Goal: Task Accomplishment & Management: Use online tool/utility

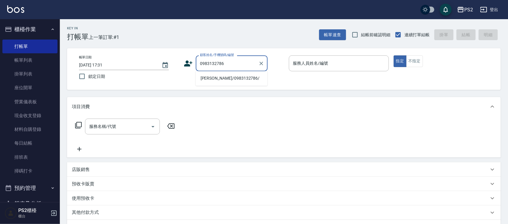
click at [224, 80] on li "[PERSON_NAME]/0983132786/" at bounding box center [232, 79] width 72 height 10
type input "[PERSON_NAME]/0983132786/"
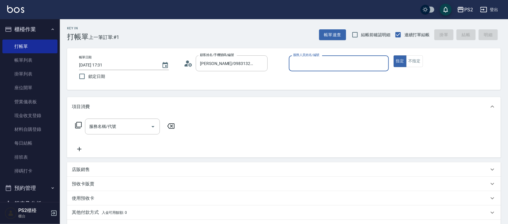
click at [186, 61] on icon at bounding box center [188, 63] width 9 height 9
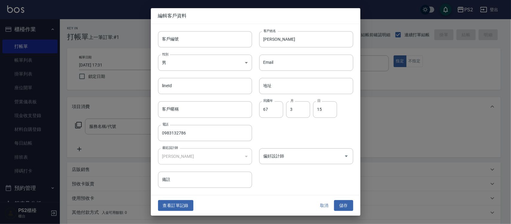
click at [186, 61] on body "PS2 登出 櫃檯作業 打帳單 帳單列表 掛單列表 座位開單 營業儀表板 現金收支登錄 材料自購登錄 每日結帳 排班表 掃碼打卡 預約管理 預約管理 單日預約…" at bounding box center [255, 149] width 511 height 299
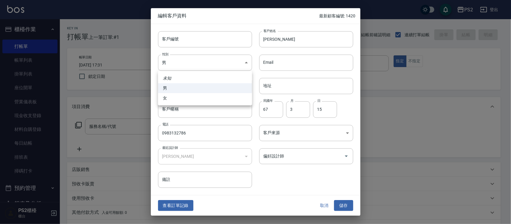
click at [180, 213] on div at bounding box center [255, 112] width 511 height 224
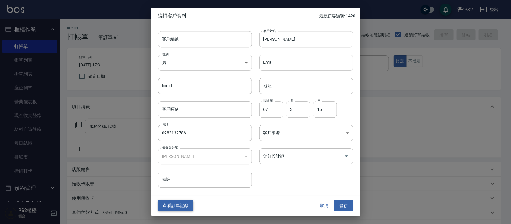
click at [184, 206] on button "查看訂單記錄" at bounding box center [175, 205] width 35 height 11
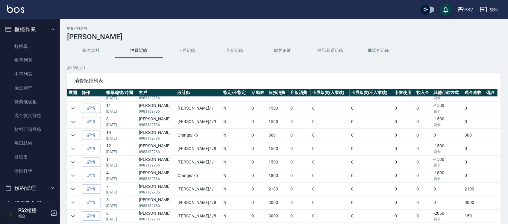
scroll to position [41, 0]
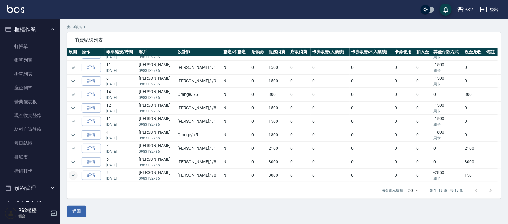
click at [72, 176] on icon "expand row" at bounding box center [72, 175] width 7 height 7
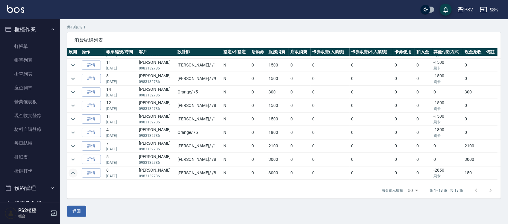
scroll to position [150, 0]
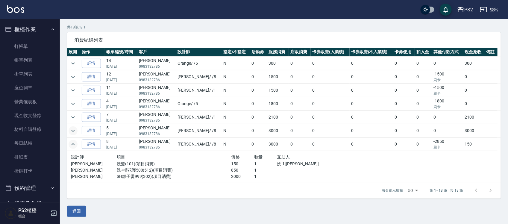
click at [74, 130] on icon "expand row" at bounding box center [72, 130] width 7 height 7
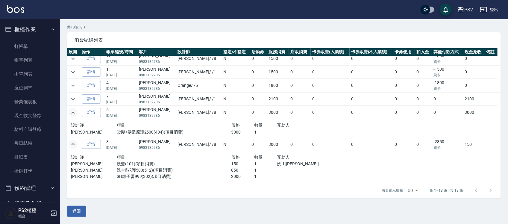
scroll to position [0, 0]
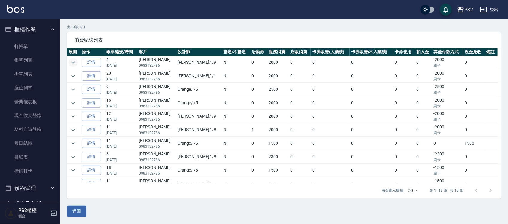
click at [74, 63] on icon "expand row" at bounding box center [72, 62] width 7 height 7
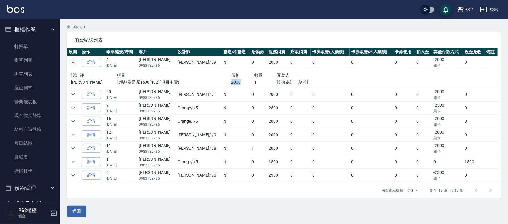
drag, startPoint x: 215, startPoint y: 83, endPoint x: 234, endPoint y: 81, distance: 18.3
click at [234, 81] on div "[PERSON_NAME] 染髮+髮還原1500(402)(項目消費) 2000 1 技術協助-1[培芯]" at bounding box center [208, 82] width 275 height 6
click at [238, 81] on p "2000" at bounding box center [242, 82] width 23 height 6
click at [71, 106] on icon "expand row" at bounding box center [72, 107] width 7 height 7
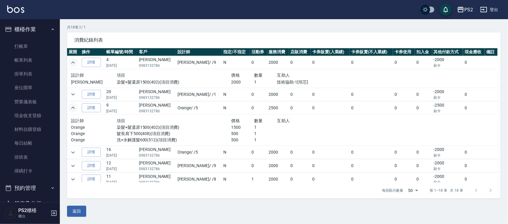
click at [71, 106] on icon "expand row" at bounding box center [72, 107] width 7 height 7
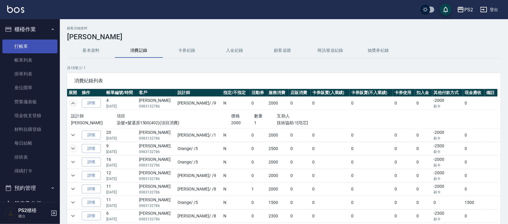
click at [36, 43] on link "打帳單" at bounding box center [29, 46] width 55 height 14
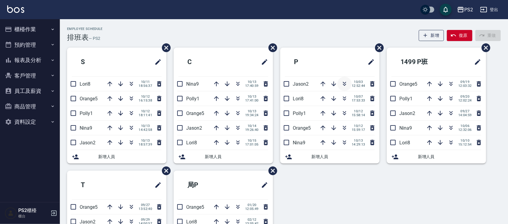
click at [344, 84] on icon "button" at bounding box center [344, 83] width 7 height 7
